Goal: Information Seeking & Learning: Learn about a topic

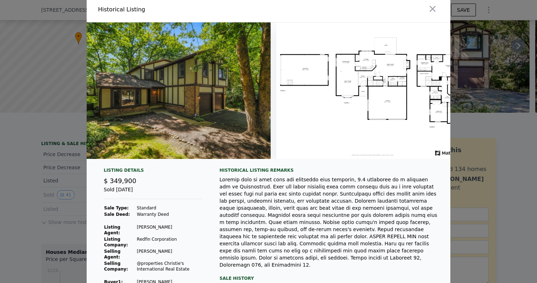
scroll to position [0, 8249]
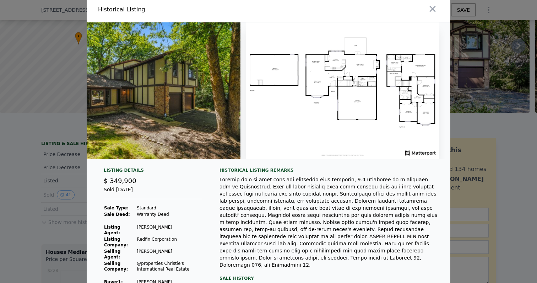
click at [58, 49] on div at bounding box center [268, 141] width 537 height 283
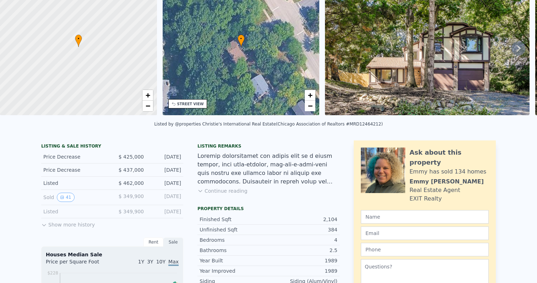
scroll to position [0, 0]
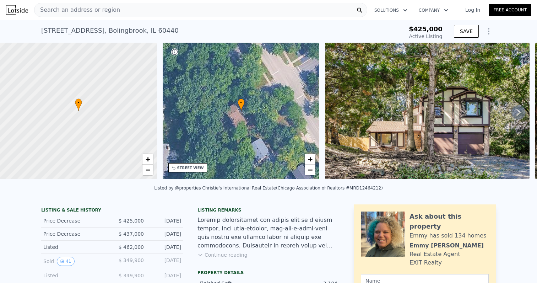
click at [194, 11] on div "Search an address or region" at bounding box center [200, 10] width 333 height 14
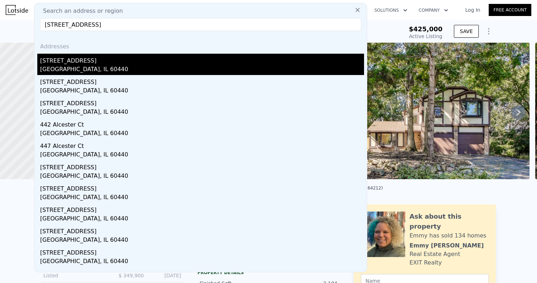
type input "451 Alcester Ct, Bolingbrook, IL 60440"
click at [75, 61] on div "451 Alcester Ct" at bounding box center [202, 59] width 324 height 11
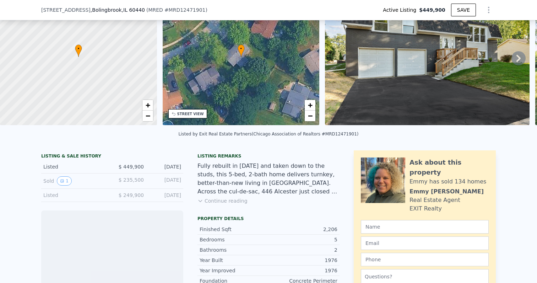
scroll to position [51, 0]
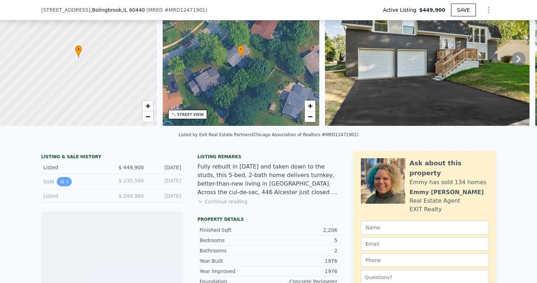
click at [66, 183] on button "1" at bounding box center [64, 181] width 15 height 9
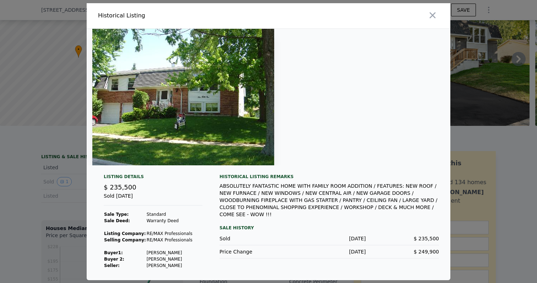
click at [70, 119] on div at bounding box center [268, 141] width 537 height 283
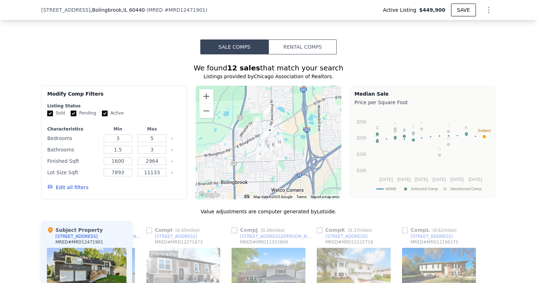
scroll to position [551, 0]
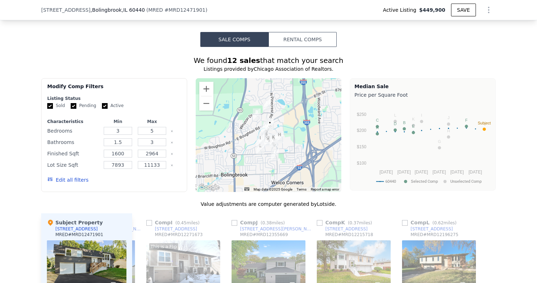
click at [307, 37] on button "Rental Comps" at bounding box center [303, 39] width 68 height 15
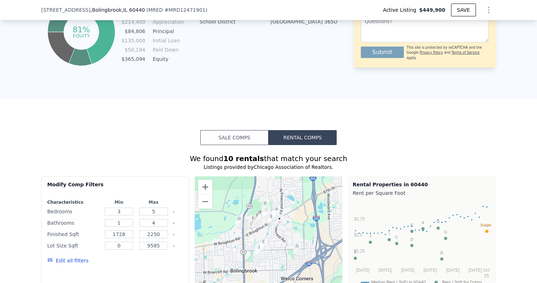
scroll to position [453, 0]
click at [247, 135] on button "Sale Comps" at bounding box center [234, 137] width 68 height 15
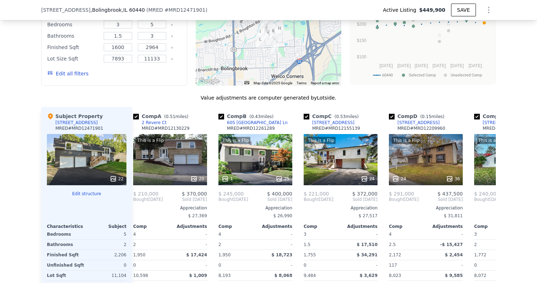
scroll to position [0, 10]
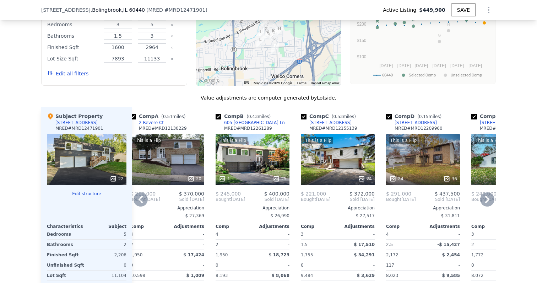
click at [246, 148] on div "This is a Flip 1 25" at bounding box center [253, 159] width 74 height 51
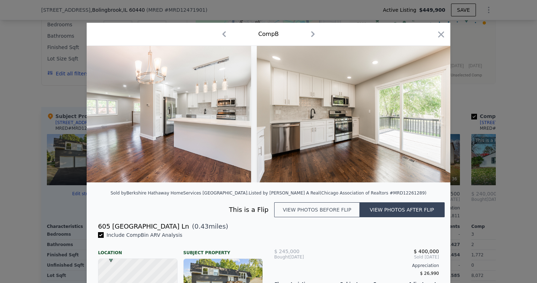
scroll to position [0, 1751]
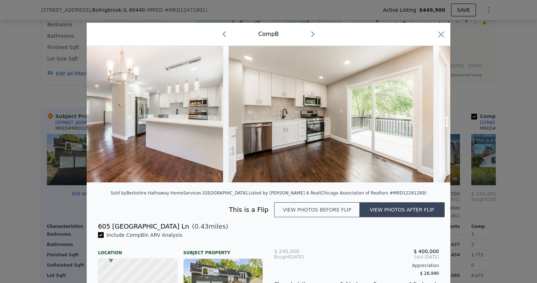
click at [299, 204] on button "View photos before flip" at bounding box center [316, 209] width 85 height 15
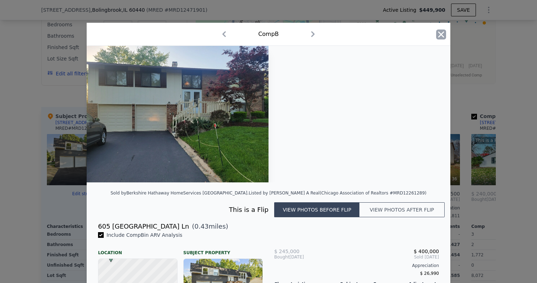
click at [445, 33] on icon "button" at bounding box center [441, 34] width 10 height 10
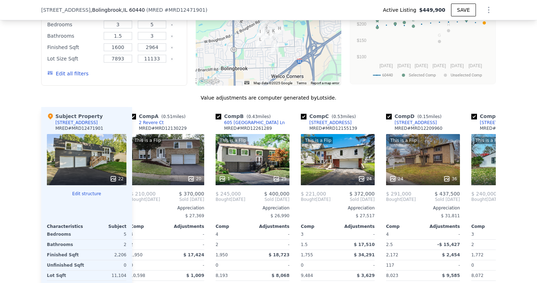
click at [80, 141] on div "22" at bounding box center [87, 159] width 80 height 51
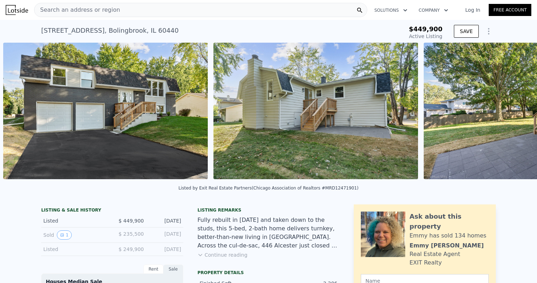
scroll to position [0, 325]
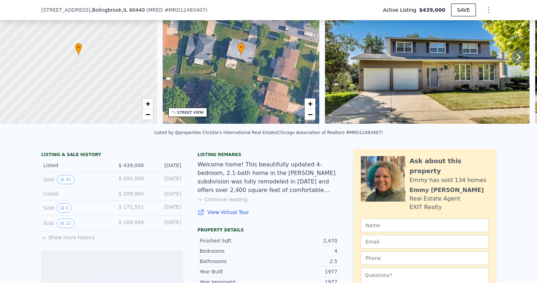
scroll to position [56, 0]
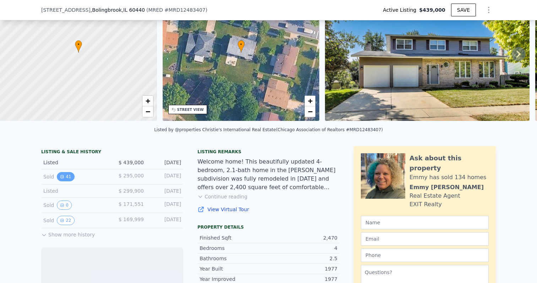
click at [63, 177] on icon "View historical data" at bounding box center [62, 176] width 4 height 4
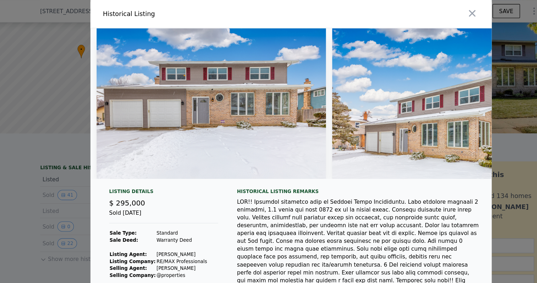
scroll to position [33, 0]
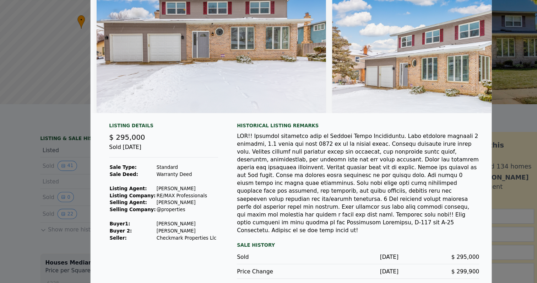
click at [70, 184] on div at bounding box center [268, 141] width 537 height 283
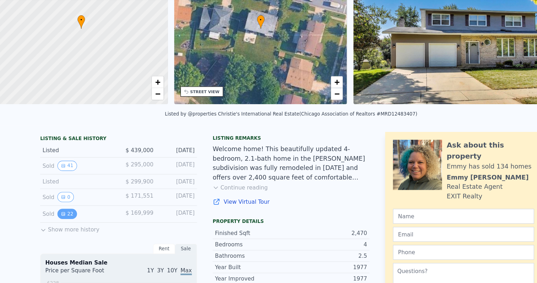
click at [70, 221] on button "22" at bounding box center [65, 220] width 17 height 9
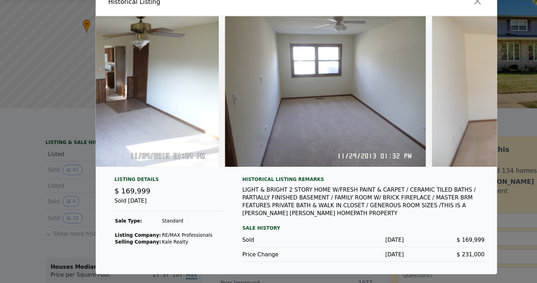
scroll to position [0, 1956]
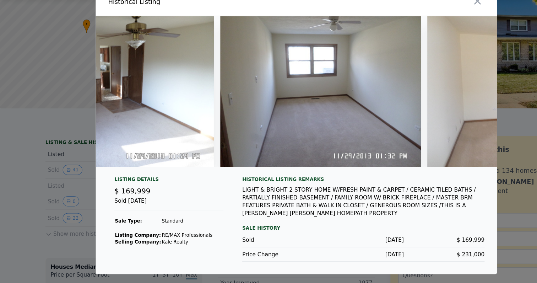
click at [32, 183] on div at bounding box center [268, 141] width 537 height 283
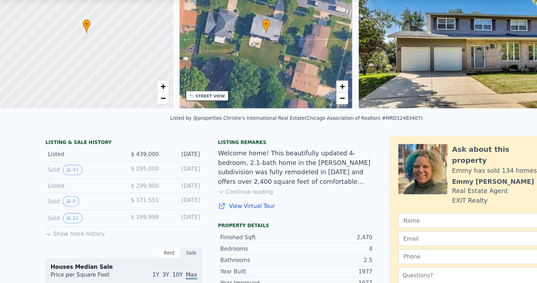
click at [67, 210] on div "Sold 0 $ 171,551 [DATE]" at bounding box center [112, 205] width 142 height 15
click at [66, 202] on button "0" at bounding box center [64, 204] width 15 height 9
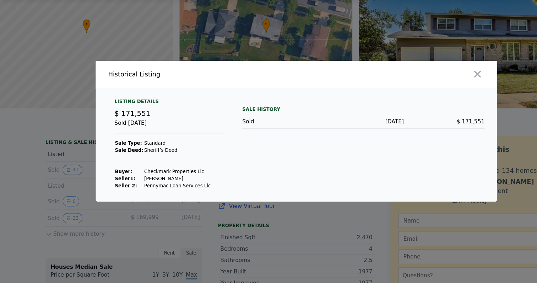
click at [54, 182] on div at bounding box center [268, 141] width 537 height 283
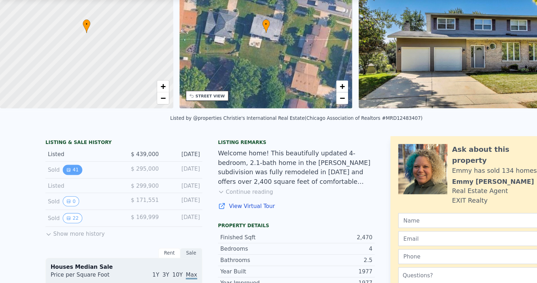
click at [68, 178] on button "41" at bounding box center [65, 176] width 17 height 9
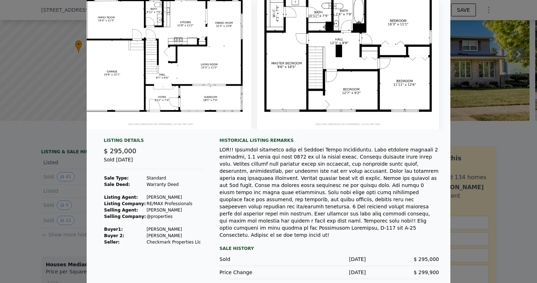
scroll to position [0, 0]
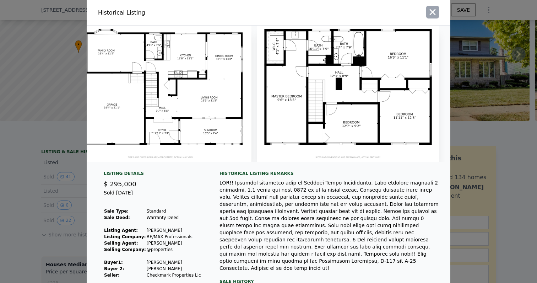
click at [431, 11] on icon "button" at bounding box center [433, 12] width 10 height 10
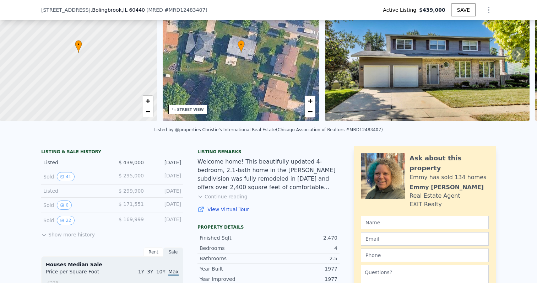
click at [161, 157] on div "Listed $ 439,000 [DATE]" at bounding box center [112, 162] width 142 height 13
drag, startPoint x: 161, startPoint y: 157, endPoint x: 164, endPoint y: 173, distance: 16.2
click at [164, 173] on div "LISTING & SALE HISTORY Listed $ 439,000 [DATE] Sold 41 $ 295,000 [DATE] Listed …" at bounding box center [112, 194] width 142 height 90
click at [164, 166] on div "Listed $ 439,000 [DATE]" at bounding box center [112, 162] width 142 height 13
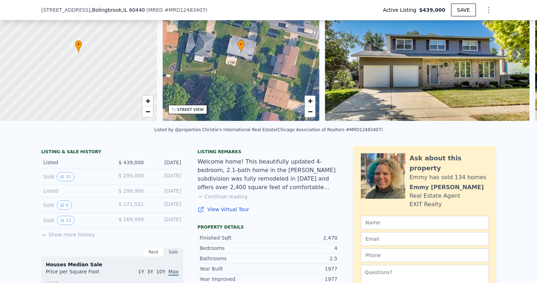
click at [125, 163] on span "$ 439,000" at bounding box center [131, 163] width 25 height 6
drag, startPoint x: 125, startPoint y: 163, endPoint x: 183, endPoint y: 160, distance: 58.3
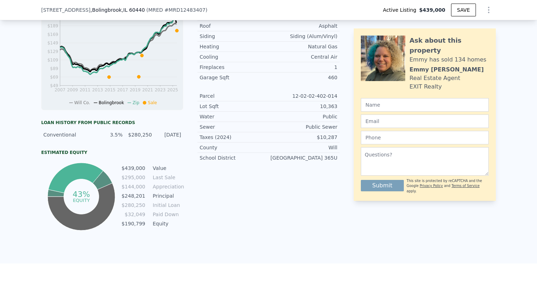
scroll to position [331, 0]
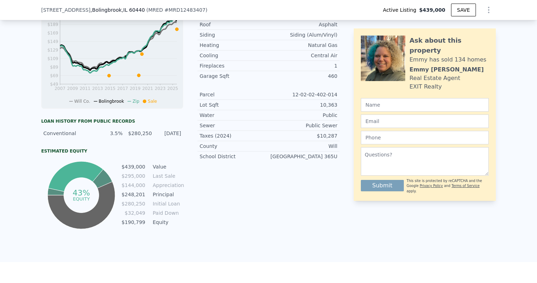
click at [300, 157] on div "[GEOGRAPHIC_DATA] 365U" at bounding box center [303, 156] width 69 height 7
drag, startPoint x: 300, startPoint y: 157, endPoint x: 301, endPoint y: 164, distance: 6.8
click at [301, 160] on div "[GEOGRAPHIC_DATA] 365U" at bounding box center [303, 156] width 69 height 7
click at [304, 186] on div "Listing remarks Welcome home! This beautifully updated 4-bedroom, 2.1-bath home…" at bounding box center [269, 50] width 142 height 359
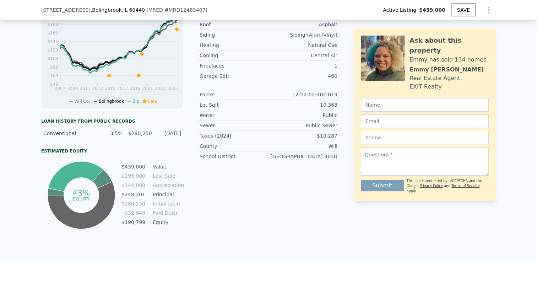
click at [168, 193] on td "Principal" at bounding box center [167, 194] width 32 height 8
click at [202, 174] on div "Listing remarks Welcome home! This beautifully updated 4-bedroom, 2.1-bath home…" at bounding box center [269, 50] width 142 height 359
click at [158, 210] on td "Paid Down" at bounding box center [167, 213] width 32 height 8
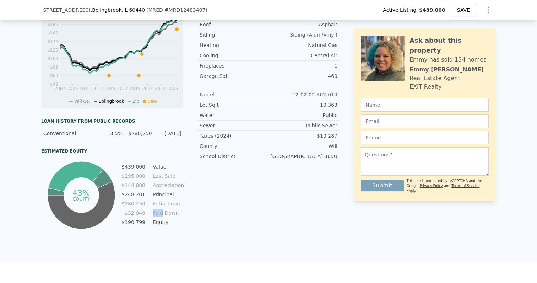
click at [158, 207] on tbody "$439,000 Value $295,000 Last Sale $144,000 Appreciation $248,201 Principal $280…" at bounding box center [152, 195] width 62 height 65
click at [160, 201] on td "Initial Loan" at bounding box center [167, 204] width 32 height 8
click at [160, 190] on td "Principal" at bounding box center [167, 194] width 32 height 8
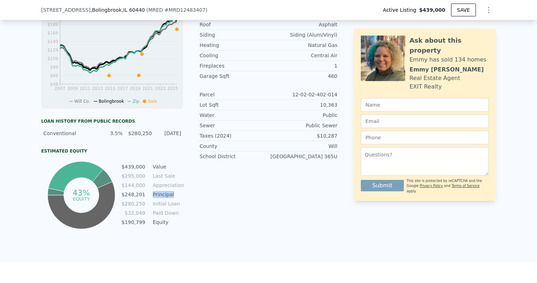
click at [160, 190] on td "Principal" at bounding box center [167, 194] width 32 height 8
click at [161, 183] on td "Appreciation" at bounding box center [167, 185] width 32 height 8
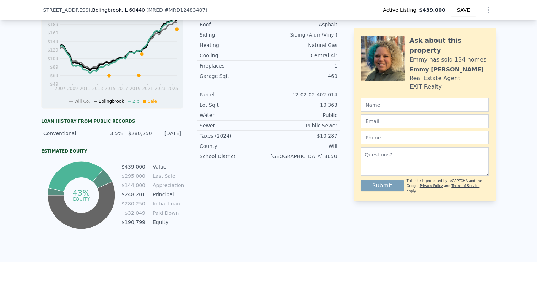
click at [161, 176] on td "Last Sale" at bounding box center [167, 176] width 32 height 8
click at [161, 172] on td "Last Sale" at bounding box center [167, 176] width 32 height 8
drag, startPoint x: 110, startPoint y: 132, endPoint x: 177, endPoint y: 128, distance: 66.9
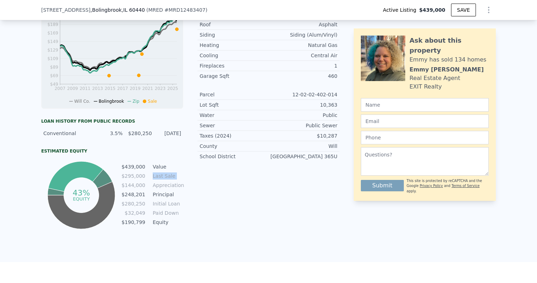
click at [177, 128] on div "Conventional 3.5% $280,250 [DATE]" at bounding box center [112, 133] width 142 height 13
click at [177, 130] on div "[DATE]" at bounding box center [168, 133] width 25 height 7
drag, startPoint x: 177, startPoint y: 130, endPoint x: 65, endPoint y: 126, distance: 112.0
click at [65, 127] on div "Conventional 3.5% $280,250 [DATE]" at bounding box center [112, 133] width 142 height 13
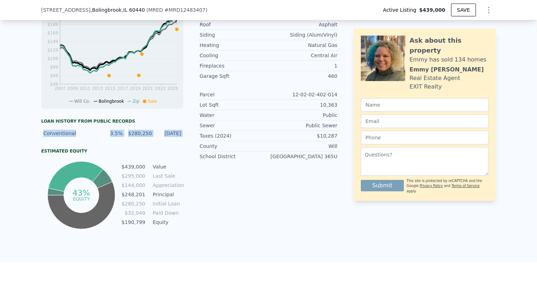
click at [81, 133] on div "Conventional" at bounding box center [68, 133] width 50 height 7
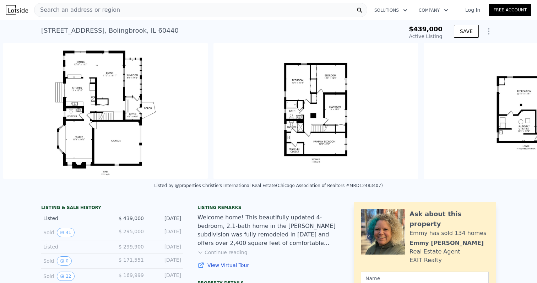
scroll to position [0, 7099]
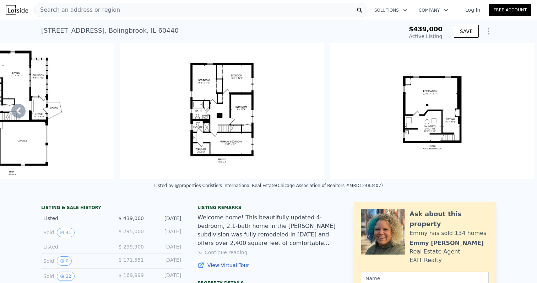
click at [245, 125] on img at bounding box center [222, 111] width 205 height 136
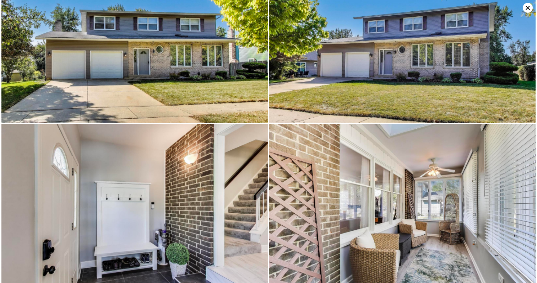
scroll to position [0, 0]
